Goal: Transaction & Acquisition: Purchase product/service

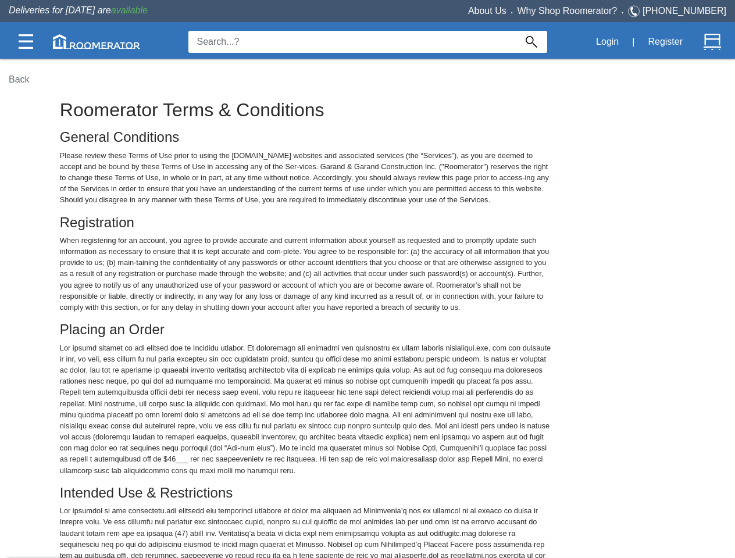
click at [26, 41] on img at bounding box center [26, 41] width 15 height 15
click at [97, 41] on img at bounding box center [96, 41] width 87 height 15
click at [531, 42] on img at bounding box center [532, 42] width 12 height 12
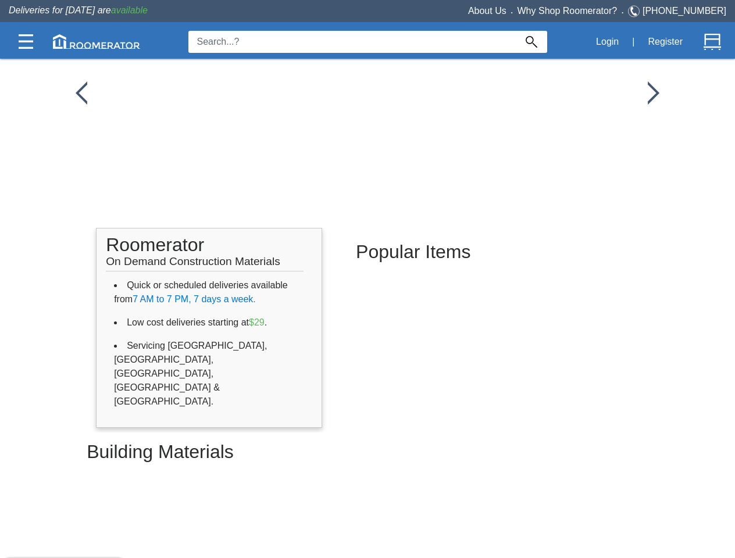
click at [607, 42] on button "Login" at bounding box center [607, 42] width 35 height 24
click at [665, 42] on button "Register" at bounding box center [665, 42] width 48 height 24
click at [712, 42] on img at bounding box center [712, 41] width 17 height 17
